Goal: Navigation & Orientation: Find specific page/section

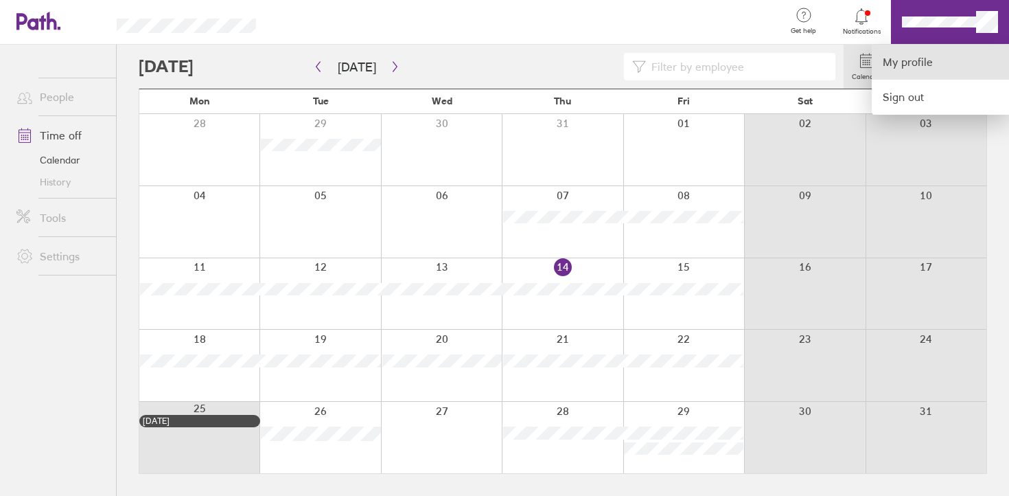
click at [911, 65] on link "My profile" at bounding box center [940, 62] width 137 height 35
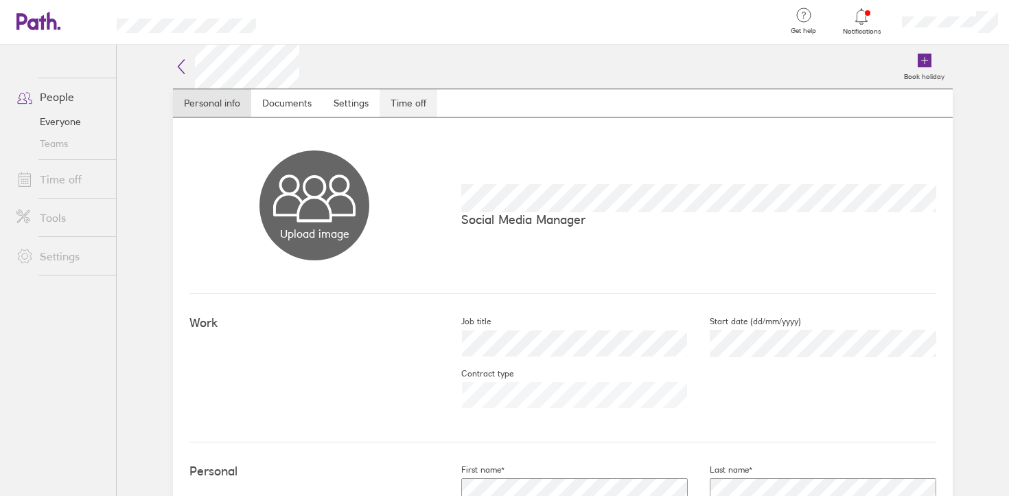
click at [414, 100] on link "Time off" at bounding box center [409, 102] width 58 height 27
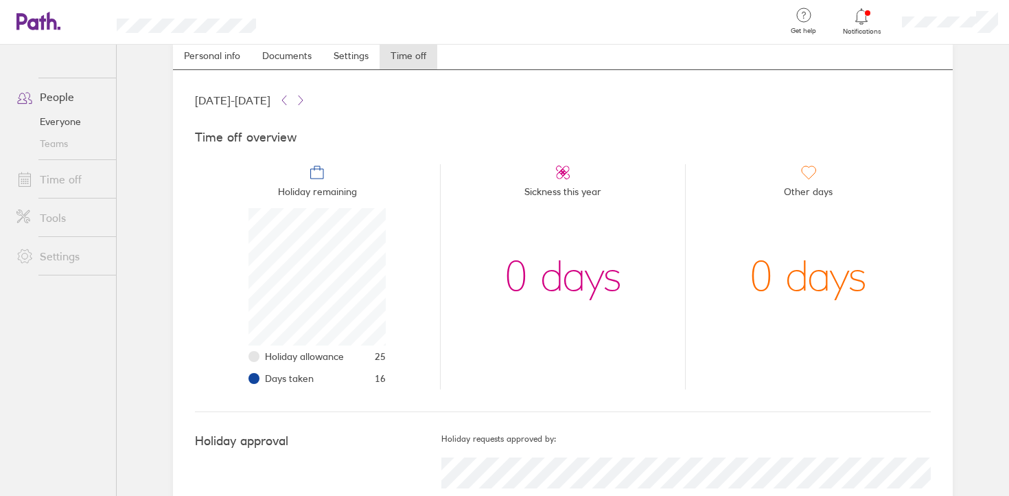
scroll to position [45, 0]
click at [49, 101] on link "People" at bounding box center [60, 96] width 111 height 27
